Goal: Information Seeking & Learning: Compare options

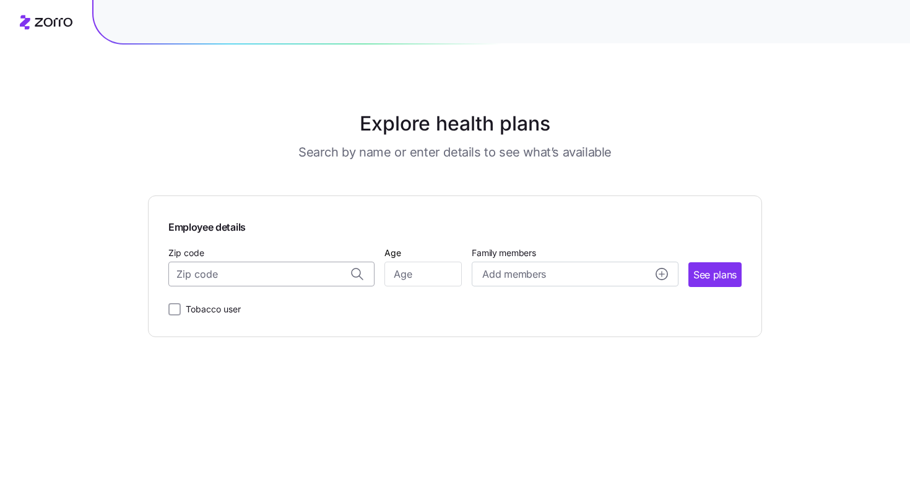
click at [241, 272] on input "Zip code" at bounding box center [271, 274] width 206 height 25
click at [287, 315] on div "[GEOGRAPHIC_DATA], [GEOGRAPHIC_DATA]" at bounding box center [271, 307] width 193 height 25
type input "[GEOGRAPHIC_DATA], [GEOGRAPHIC_DATA]"
click at [384, 280] on input "Age" at bounding box center [422, 274] width 77 height 25
click at [407, 278] on input "Age" at bounding box center [422, 274] width 77 height 25
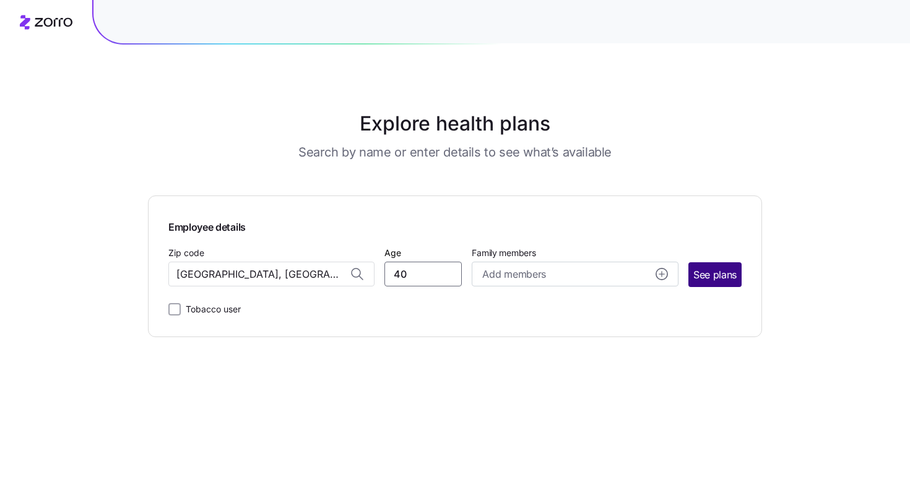
type input "40"
click at [708, 269] on span "See plans" at bounding box center [714, 274] width 43 height 15
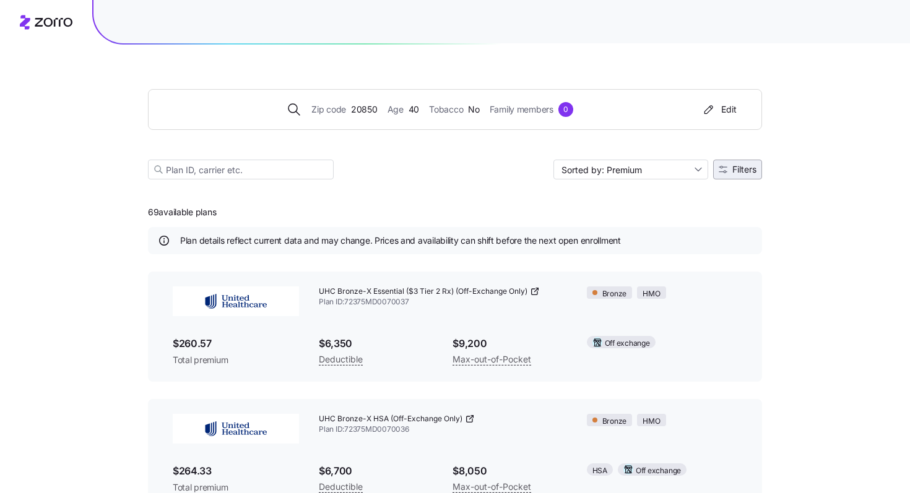
click at [750, 178] on button "Filters" at bounding box center [737, 170] width 49 height 20
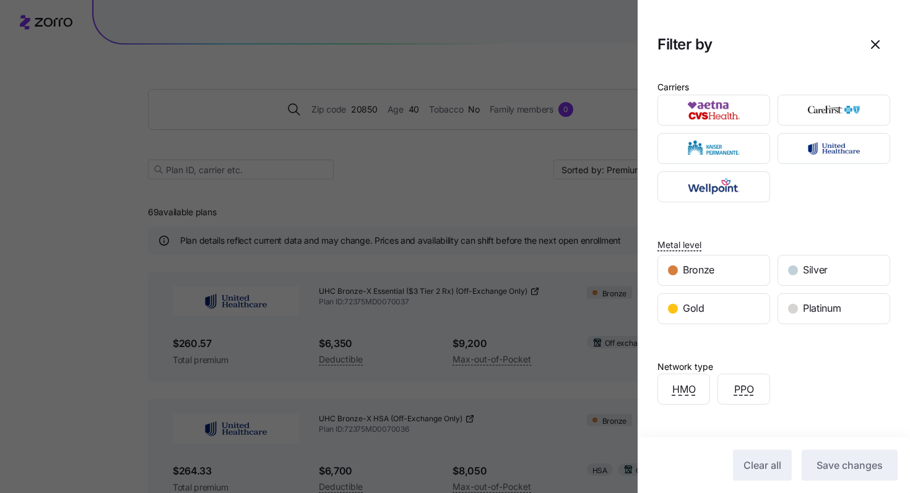
click at [515, 145] on div at bounding box center [455, 246] width 910 height 493
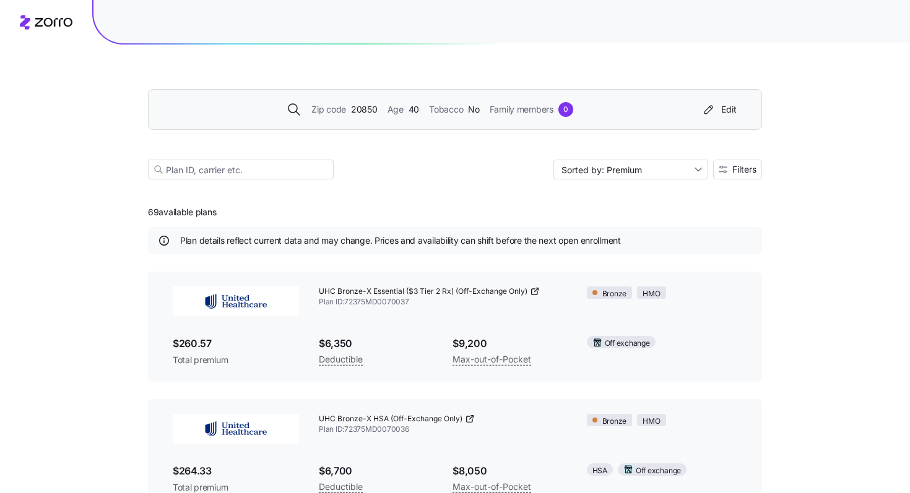
click at [365, 113] on span "20850" at bounding box center [364, 110] width 27 height 14
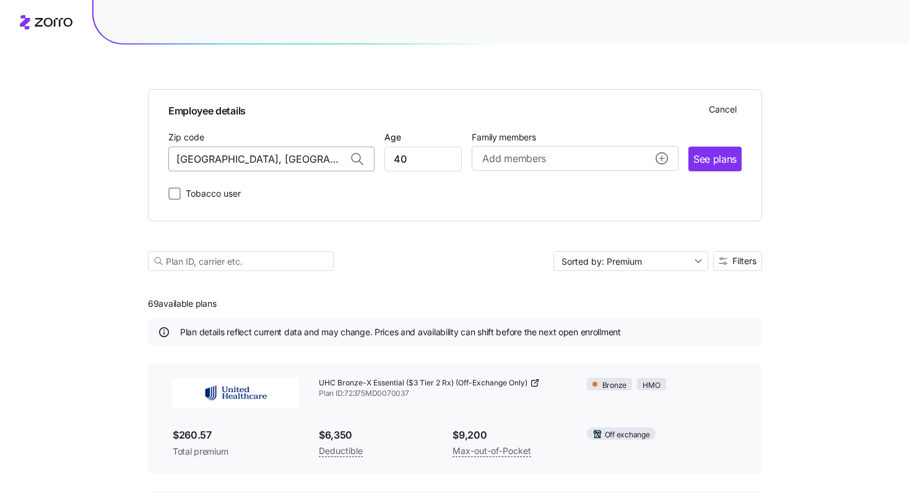
click at [266, 161] on input "[GEOGRAPHIC_DATA], [GEOGRAPHIC_DATA]" at bounding box center [271, 159] width 206 height 25
click at [290, 189] on span "22193, [GEOGRAPHIC_DATA], [GEOGRAPHIC_DATA]" at bounding box center [269, 191] width 173 height 15
type input "22193, [GEOGRAPHIC_DATA], [GEOGRAPHIC_DATA]"
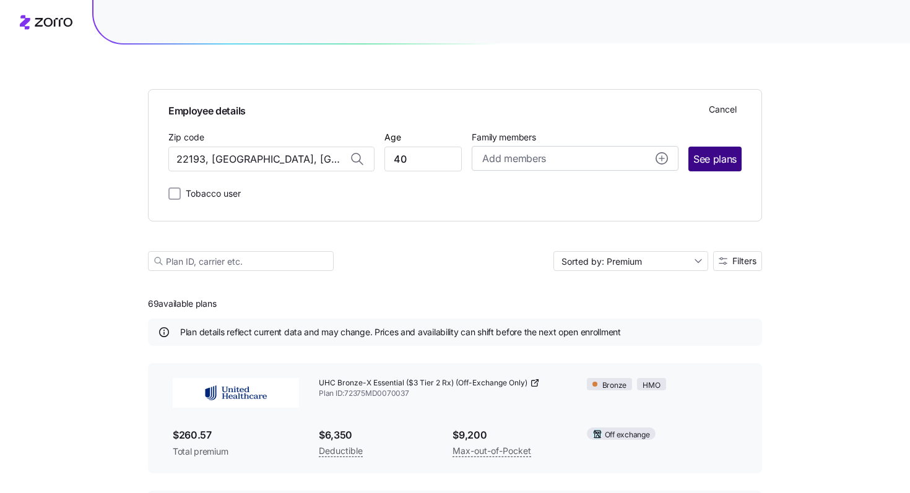
click at [727, 157] on span "See plans" at bounding box center [714, 159] width 43 height 15
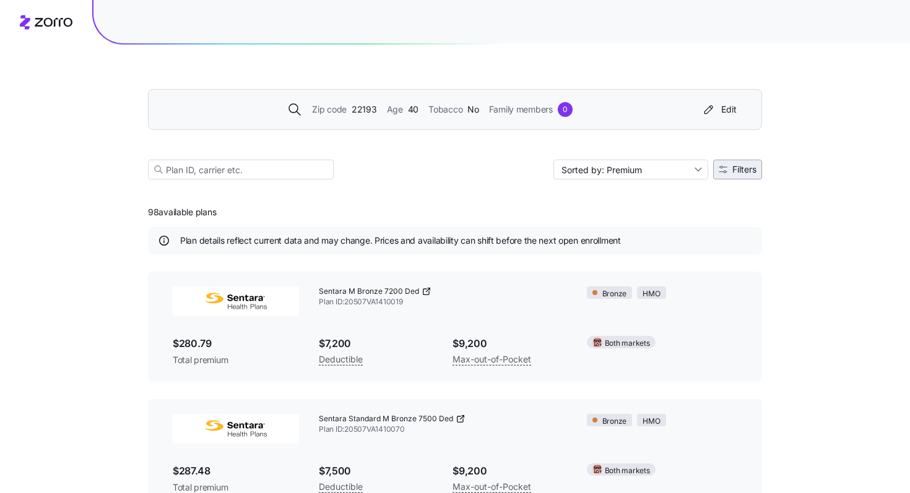
click at [729, 170] on span "Filters" at bounding box center [738, 169] width 38 height 9
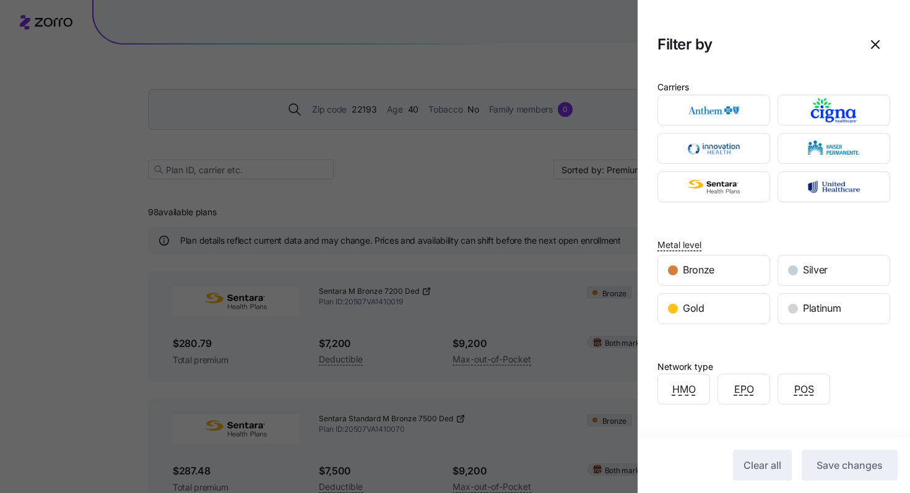
click at [245, 82] on div at bounding box center [455, 246] width 910 height 493
